Goal: Transaction & Acquisition: Purchase product/service

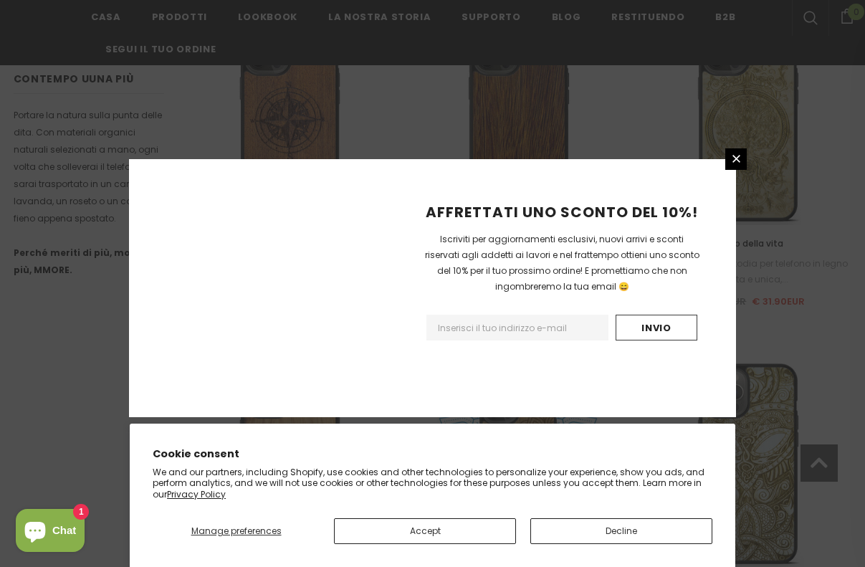
scroll to position [1728, 0]
